Goal: Transaction & Acquisition: Obtain resource

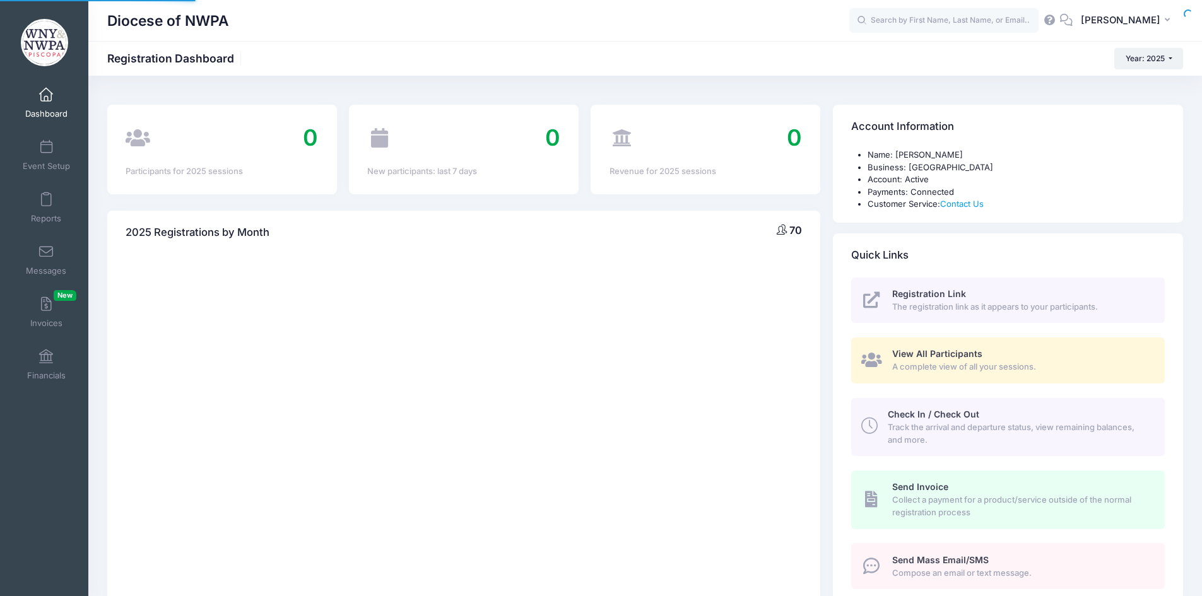
select select
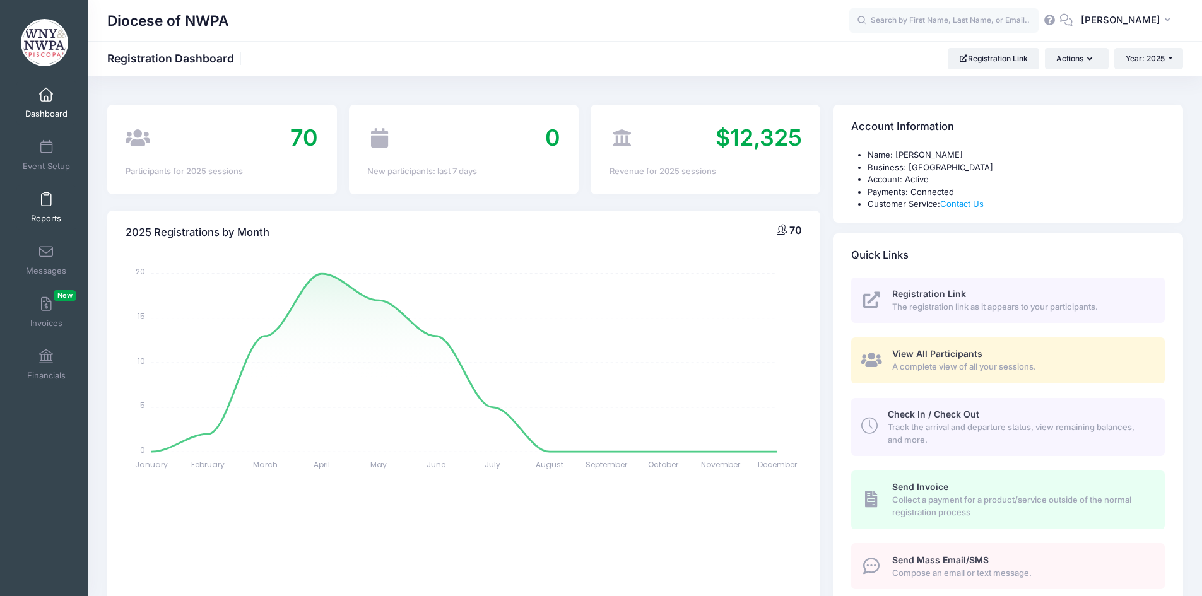
click at [46, 204] on span at bounding box center [46, 200] width 0 height 14
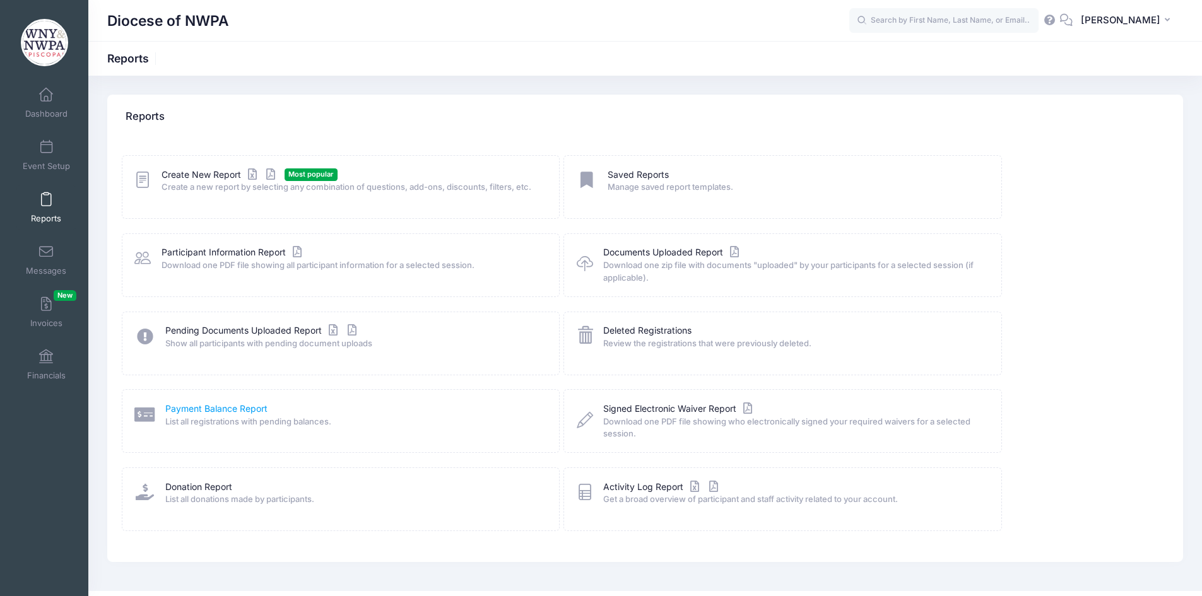
click at [209, 413] on link "Payment Balance Report" at bounding box center [216, 408] width 102 height 13
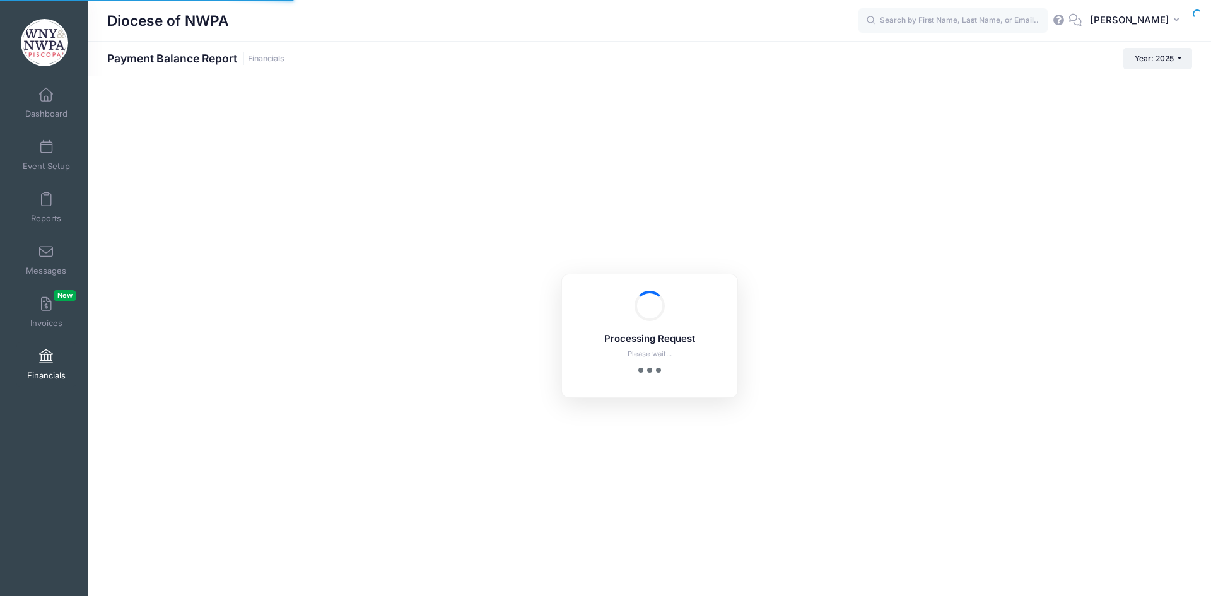
select select "10"
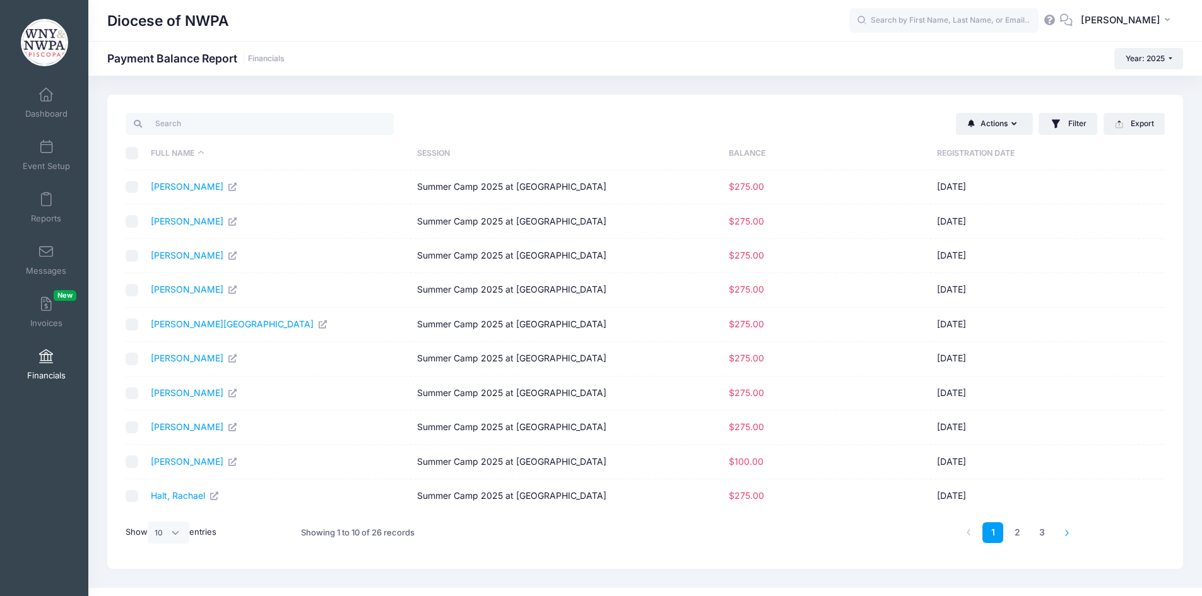
click at [1066, 533] on icon at bounding box center [1066, 532] width 7 height 7
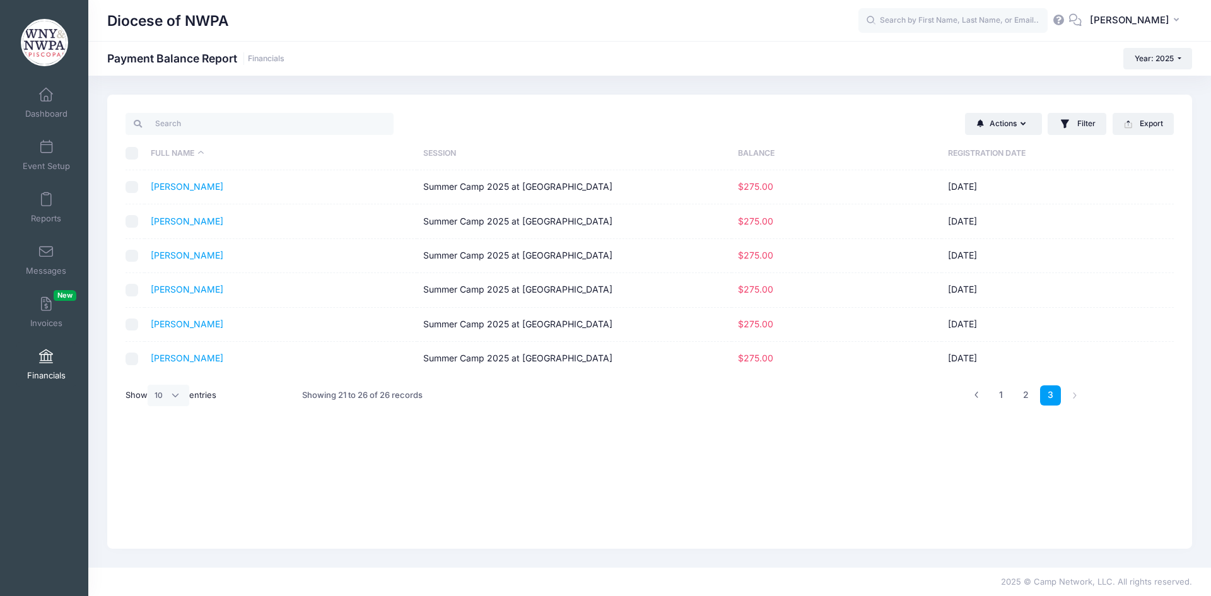
click at [46, 356] on span at bounding box center [46, 357] width 0 height 14
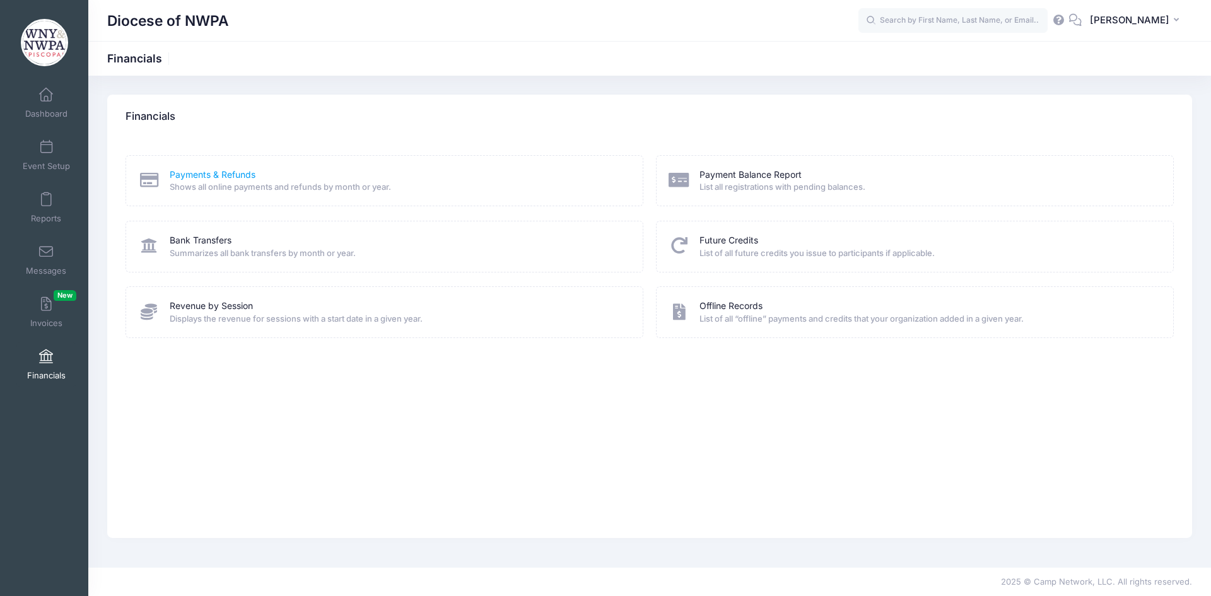
click at [192, 175] on link "Payments & Refunds" at bounding box center [213, 174] width 86 height 13
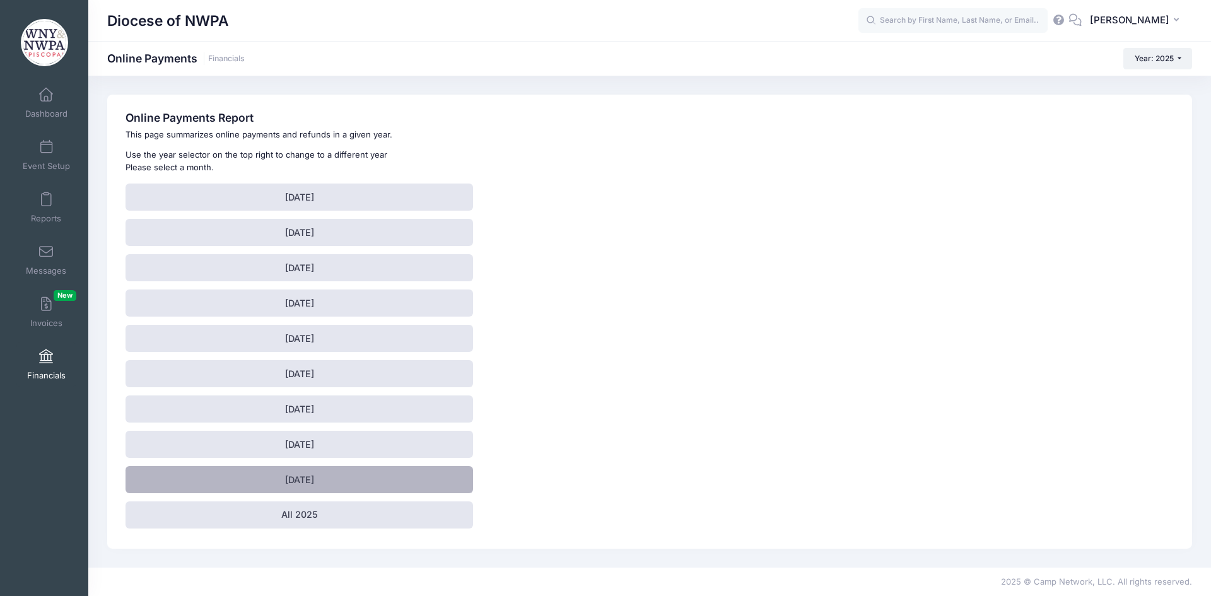
click at [328, 483] on link "[DATE]" at bounding box center [300, 479] width 348 height 27
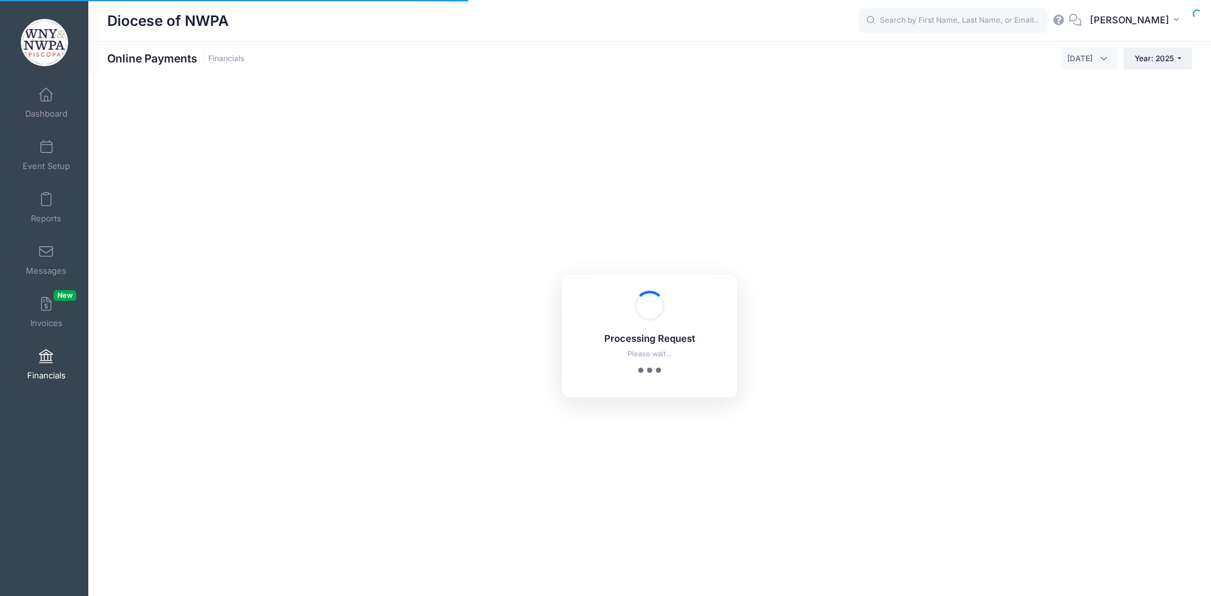
select select "10"
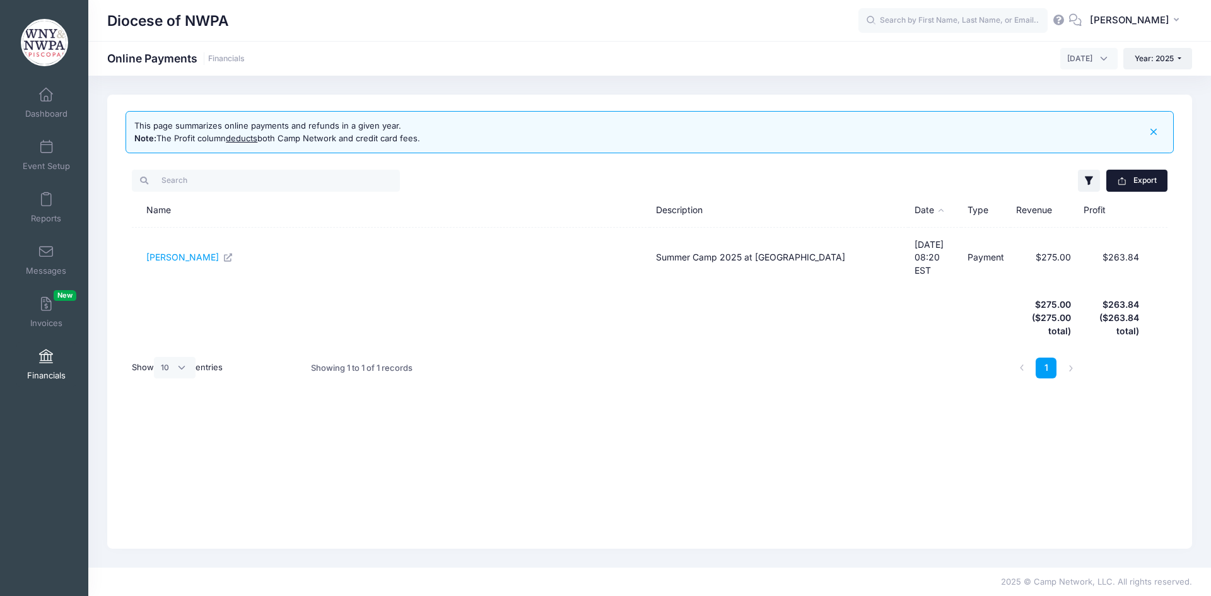
click at [1131, 176] on button "Export" at bounding box center [1136, 180] width 61 height 21
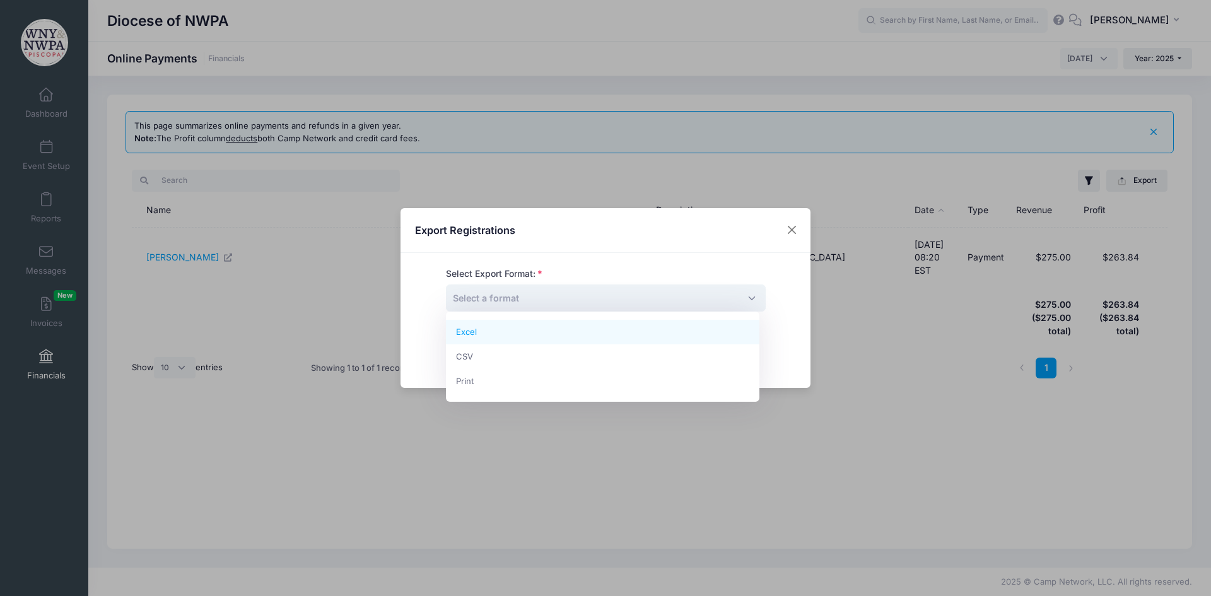
click at [738, 296] on span "Select a format" at bounding box center [606, 297] width 320 height 27
select select "excel"
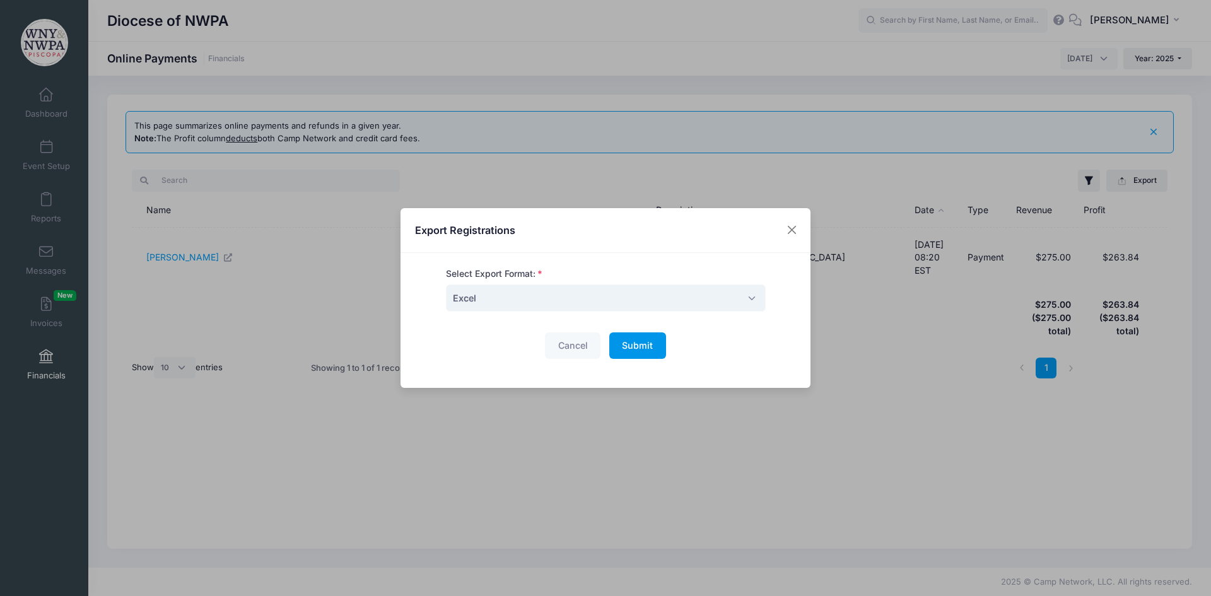
click at [635, 347] on span "Submit" at bounding box center [637, 345] width 31 height 11
